Goal: Task Accomplishment & Management: Use online tool/utility

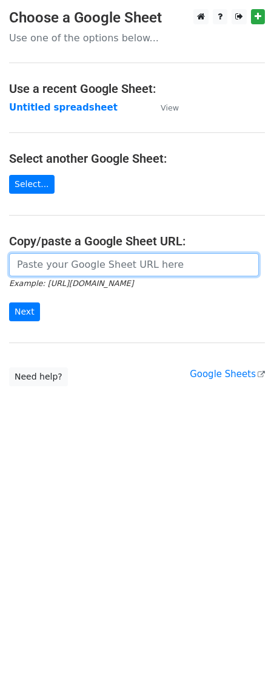
click at [29, 255] on input "url" at bounding box center [134, 264] width 250 height 23
paste input "[URL][DOMAIN_NAME]"
type input "[URL][DOMAIN_NAME]"
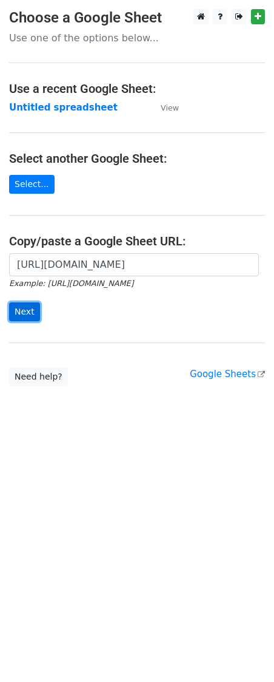
click at [19, 317] on input "Next" at bounding box center [24, 311] width 31 height 19
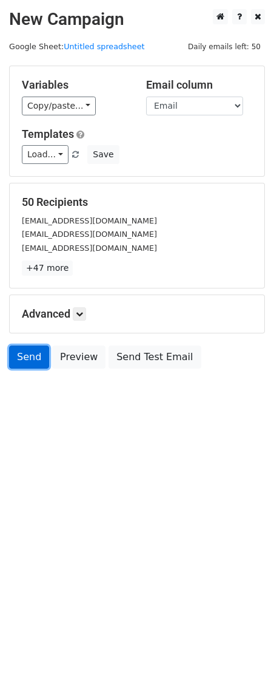
click at [24, 351] on link "Send" at bounding box center [29, 356] width 40 height 23
